Goal: Use online tool/utility: Utilize a website feature to perform a specific function

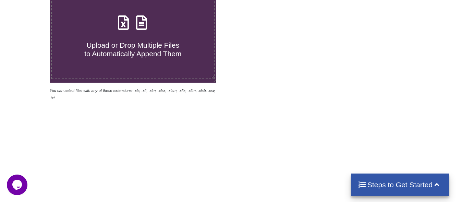
scroll to position [171, 0]
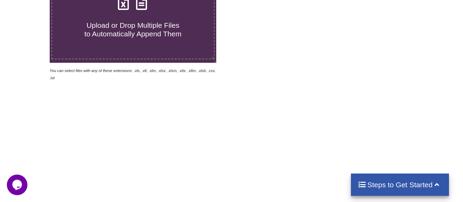
click at [170, 45] on label "Upload or Drop Multiple Files to Automatically Append Them" at bounding box center [132, 15] width 163 height 88
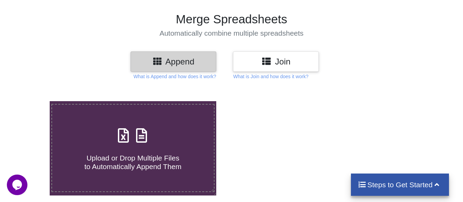
scroll to position [107, 0]
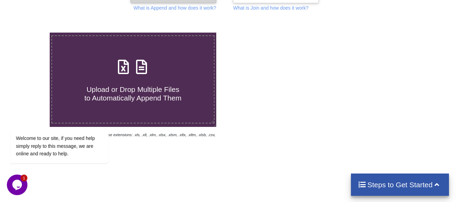
type input "C:\fakepath\mv-report-[DATE]-[DATE] (62).csv"
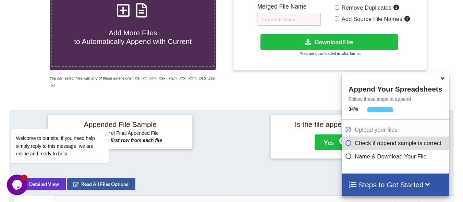
scroll to position [61, 0]
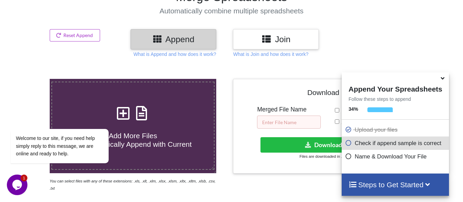
click at [281, 124] on input "text" at bounding box center [289, 121] width 64 height 13
type input "[DATE] PLATE"
click at [444, 80] on icon at bounding box center [442, 77] width 7 height 6
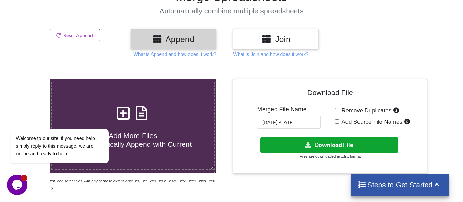
click at [338, 144] on button "Download File" at bounding box center [329, 144] width 138 height 15
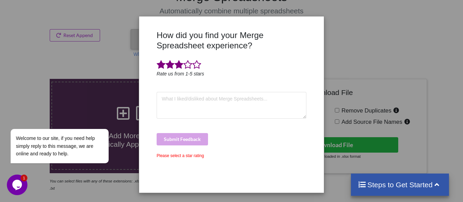
click at [180, 65] on span at bounding box center [178, 65] width 9 height 10
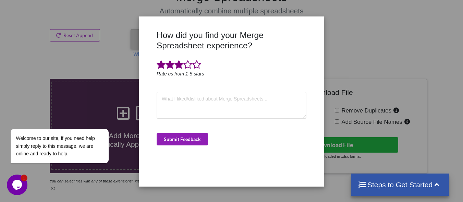
click at [190, 139] on button "Submit Feedback" at bounding box center [182, 139] width 51 height 12
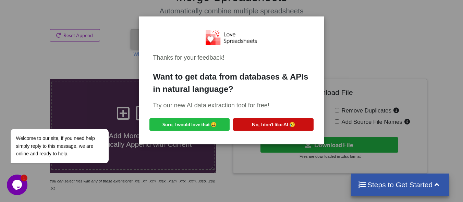
click at [302, 126] on button "No, I don't like AI 😥" at bounding box center [273, 124] width 80 height 12
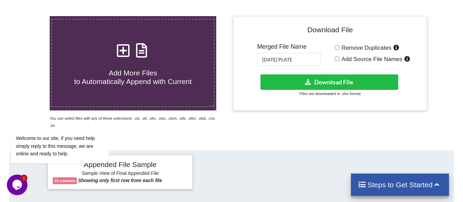
scroll to position [130, 0]
